Goal: Task Accomplishment & Management: Complete application form

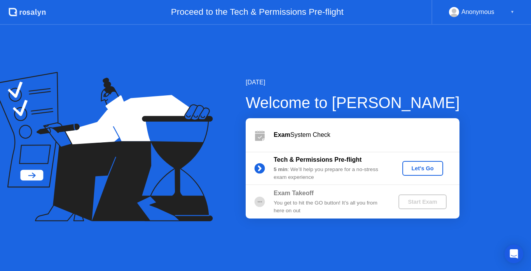
click at [417, 169] on div "Let's Go" at bounding box center [423, 168] width 35 height 6
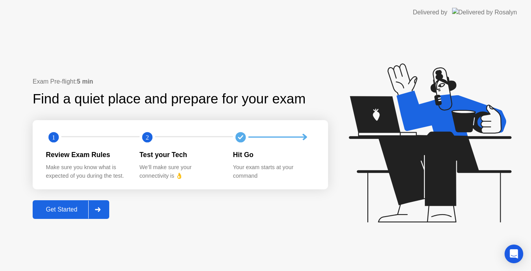
click at [69, 211] on div "Get Started" at bounding box center [61, 209] width 53 height 7
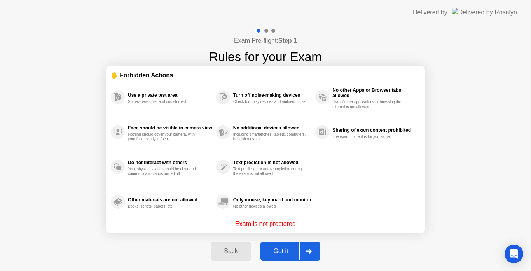
click at [281, 256] on button "Got it" at bounding box center [291, 251] width 60 height 19
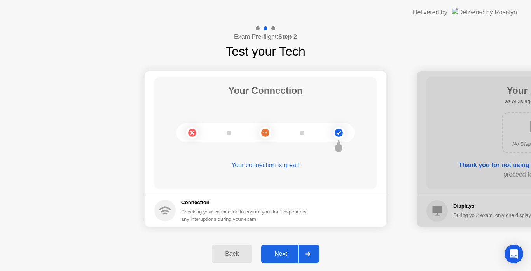
click at [290, 253] on div "Next" at bounding box center [281, 254] width 35 height 7
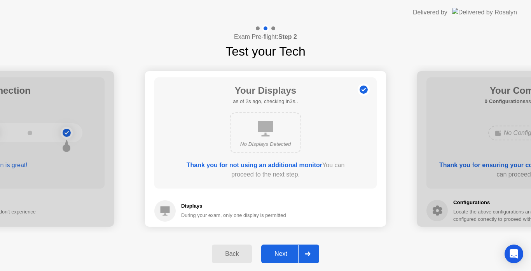
click at [277, 245] on button "Next" at bounding box center [290, 254] width 58 height 19
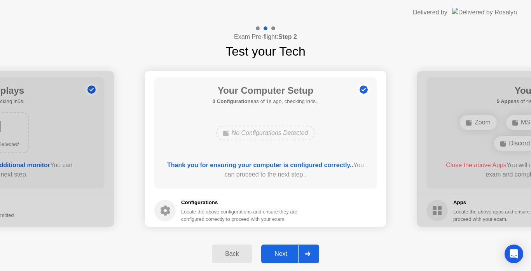
click at [284, 256] on div "Next" at bounding box center [281, 254] width 35 height 7
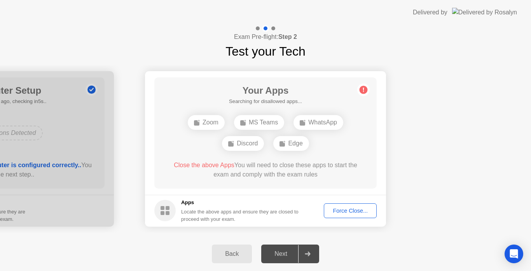
click at [359, 209] on div "Force Close..." at bounding box center [350, 211] width 47 height 6
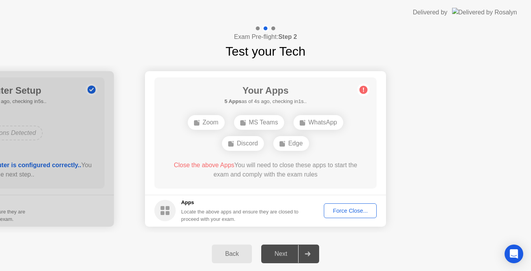
click at [344, 208] on div "Force Close..." at bounding box center [350, 211] width 47 height 6
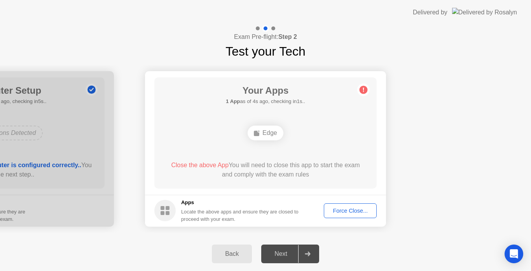
click at [338, 210] on div "Force Close..." at bounding box center [350, 211] width 47 height 6
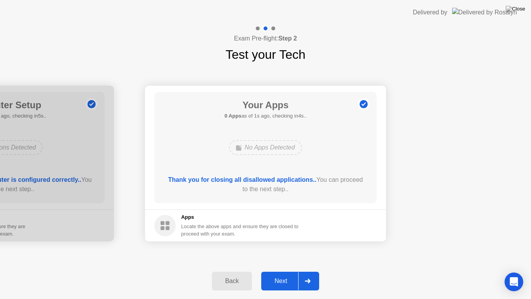
click at [276, 271] on div "Next" at bounding box center [281, 280] width 35 height 7
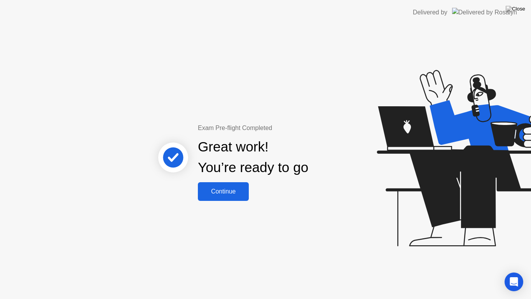
click at [235, 193] on div "Continue" at bounding box center [223, 191] width 46 height 7
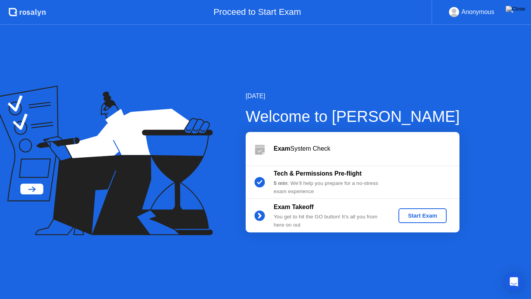
click at [409, 217] on div "Start Exam" at bounding box center [423, 215] width 42 height 6
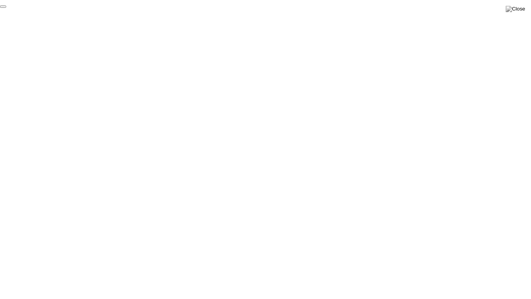
click div "End Proctoring Session"
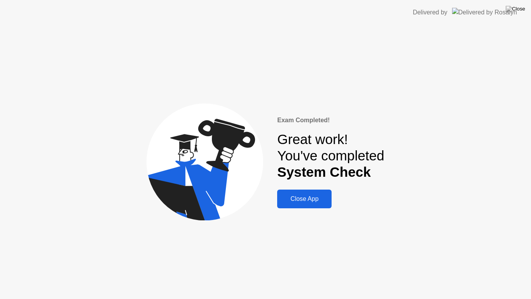
click at [301, 202] on div "Close App" at bounding box center [305, 198] width 50 height 7
